Goal: Task Accomplishment & Management: Manage account settings

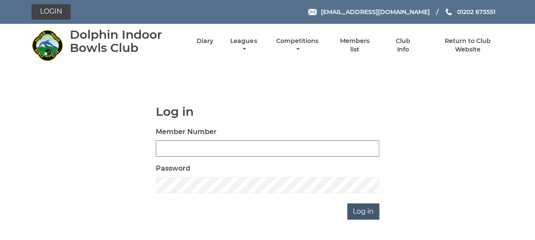
type input "3863"
click at [354, 210] on input "Log in" at bounding box center [363, 211] width 32 height 16
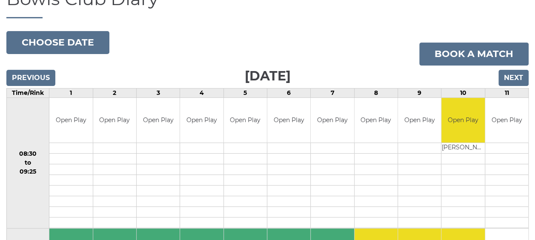
scroll to position [85, 0]
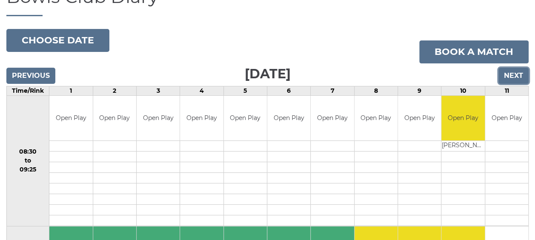
click at [513, 74] on input "Next" at bounding box center [513, 76] width 30 height 16
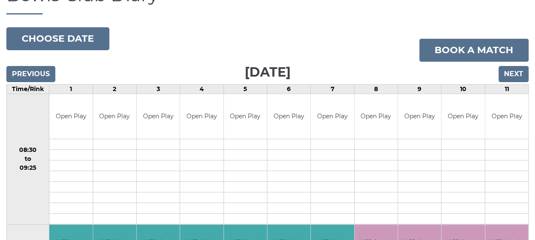
scroll to position [43, 0]
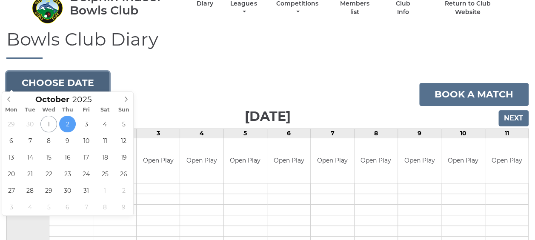
click at [75, 72] on button "Choose date" at bounding box center [57, 82] width 103 height 23
type input "2025-10-16"
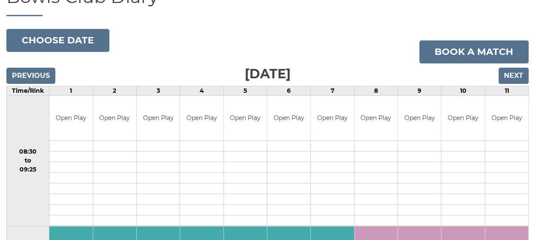
scroll to position [43, 0]
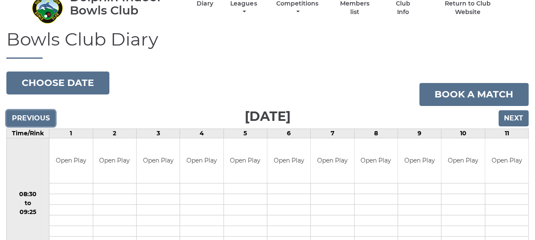
click at [21, 111] on input "Previous" at bounding box center [30, 118] width 49 height 16
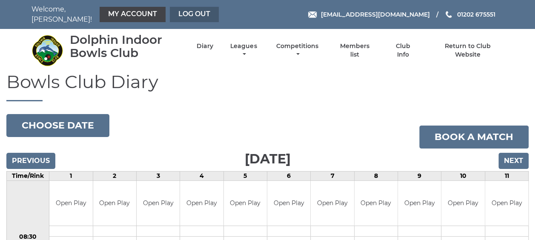
click at [194, 9] on link "Log out" at bounding box center [194, 14] width 49 height 15
